Goal: Task Accomplishment & Management: Manage account settings

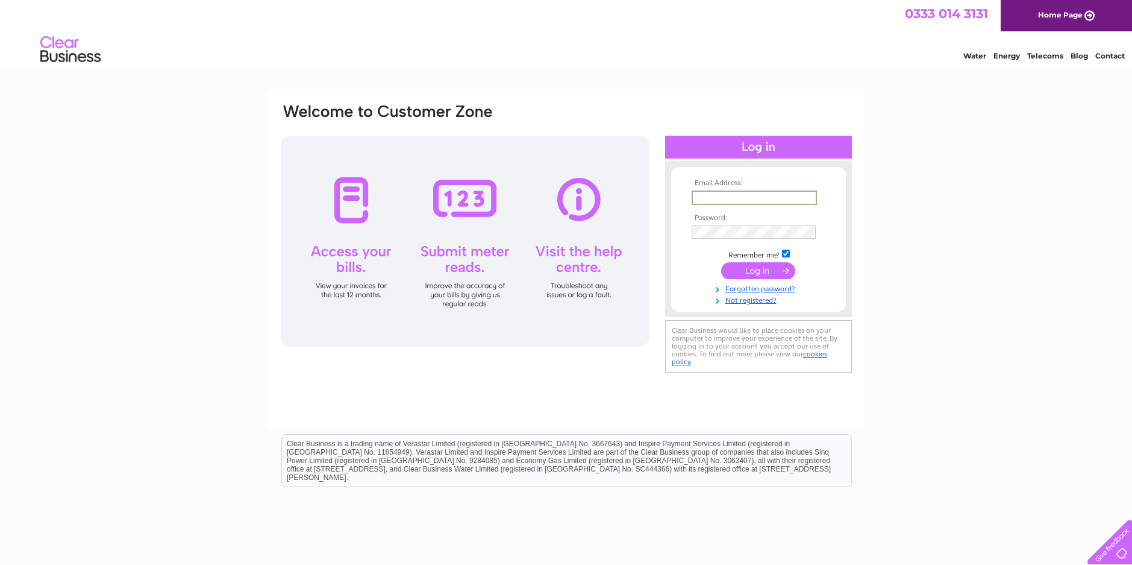
click at [698, 199] on input "text" at bounding box center [754, 197] width 125 height 14
type input "[EMAIL_ADDRESS][DOMAIN_NAME]"
click at [726, 287] on link "Forgotten password?" at bounding box center [760, 286] width 137 height 11
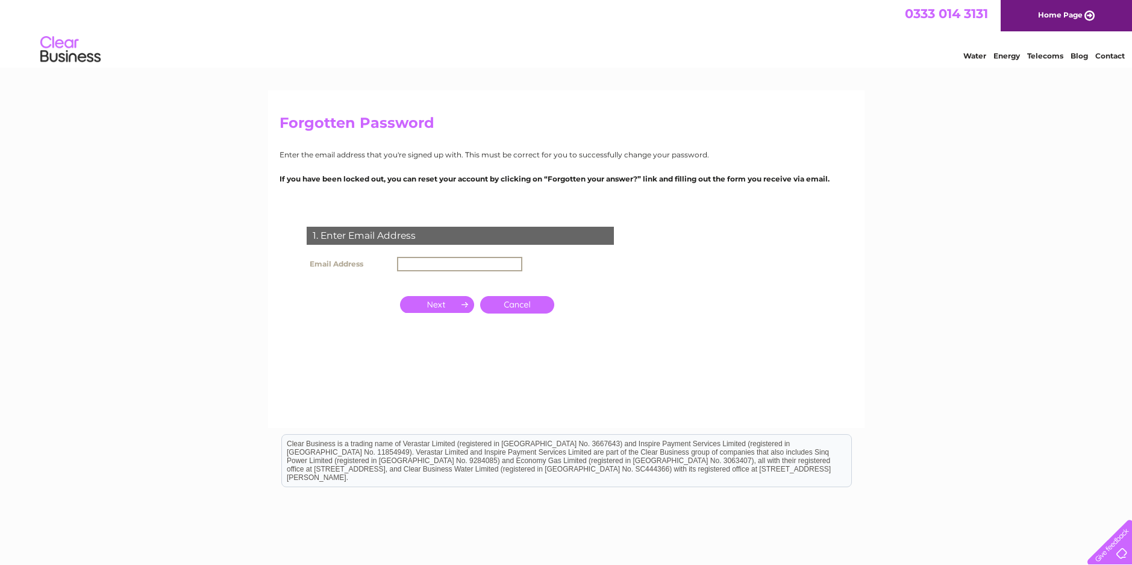
click at [416, 266] on input "text" at bounding box center [459, 264] width 125 height 14
type input "info@renfieldcentre.org.uk"
click at [427, 308] on input "button" at bounding box center [437, 303] width 74 height 17
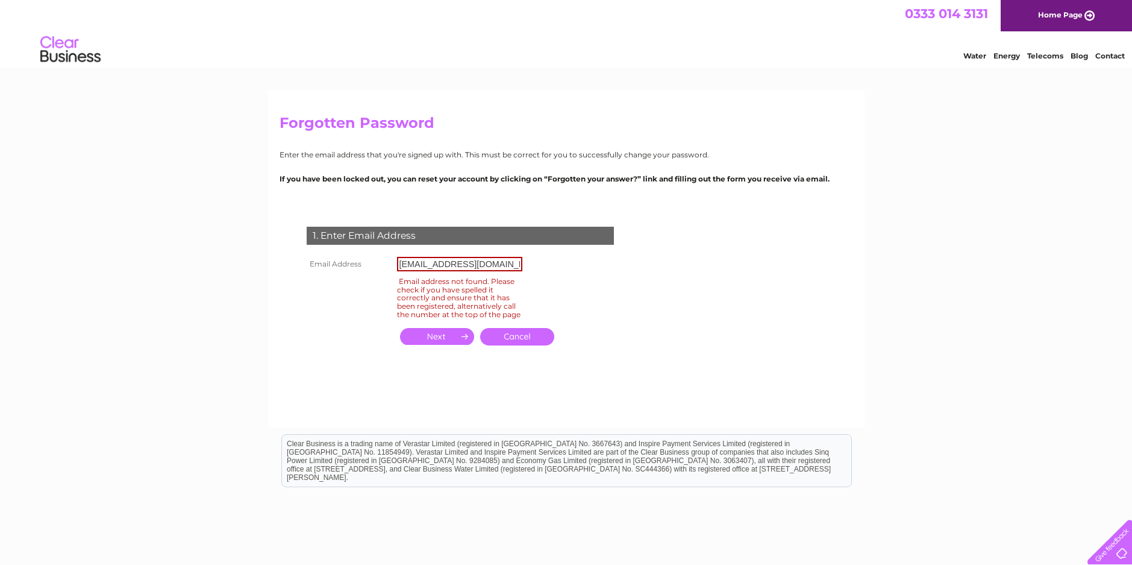
click at [516, 344] on link "Cancel" at bounding box center [517, 336] width 74 height 17
